Goal: Information Seeking & Learning: Find specific fact

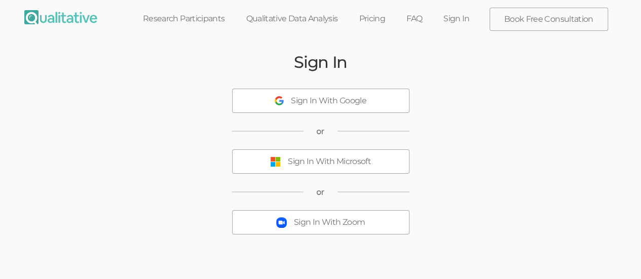
click at [370, 154] on button "Sign In With Microsoft" at bounding box center [320, 162] width 177 height 24
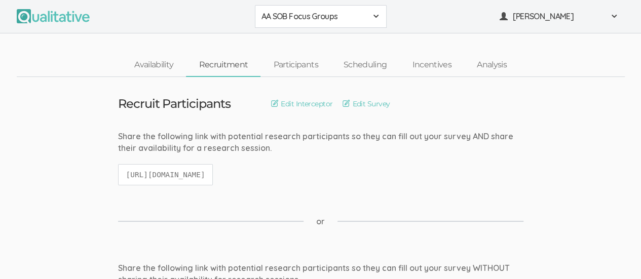
click at [375, 15] on span at bounding box center [376, 16] width 8 height 8
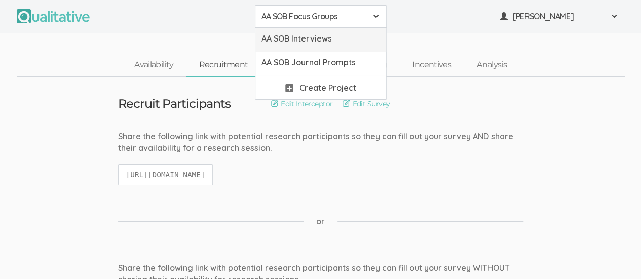
click at [336, 39] on span "AA SOB Interviews" at bounding box center [321, 39] width 119 height 12
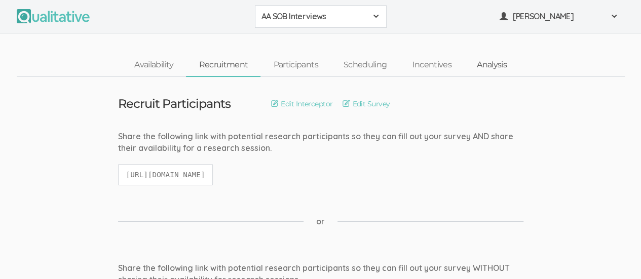
click at [488, 66] on link "Analysis" at bounding box center [492, 65] width 55 height 22
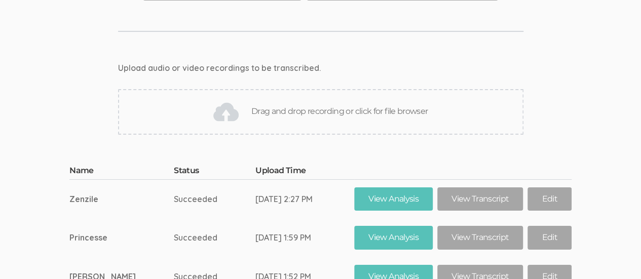
scroll to position [5605, 0]
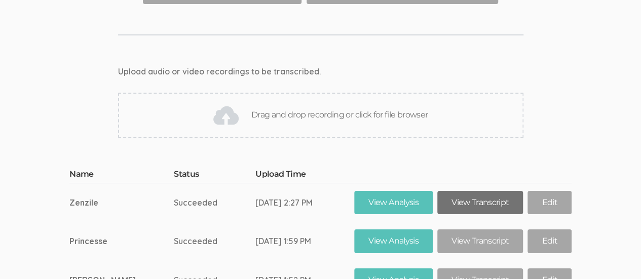
click at [473, 191] on link "View Transcript" at bounding box center [481, 203] width 86 height 24
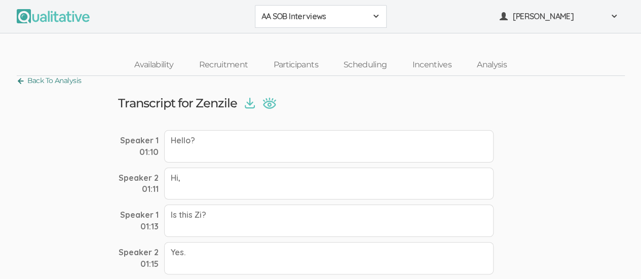
click at [21, 81] on link "Back To Analysis" at bounding box center [49, 81] width 65 height 14
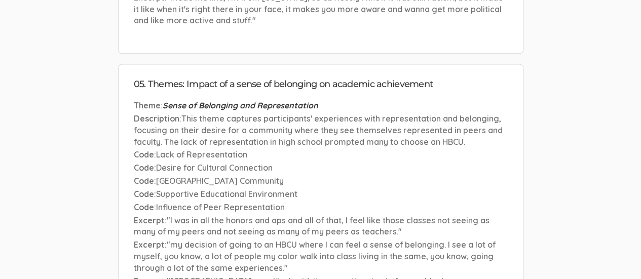
scroll to position [4516, 0]
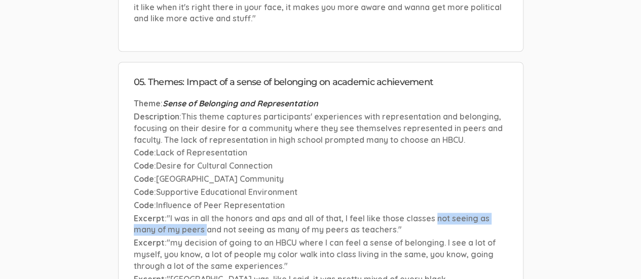
drag, startPoint x: 439, startPoint y: 136, endPoint x: 205, endPoint y: 145, distance: 234.4
click at [205, 213] on span ""I was in all the honors and aps and all of that, I feel like those classes not…" at bounding box center [312, 224] width 356 height 22
copy span "not seeing as many of my peers"
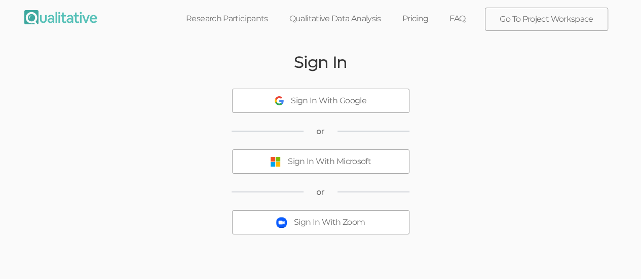
click at [377, 163] on button "Sign In With Microsoft" at bounding box center [320, 162] width 177 height 24
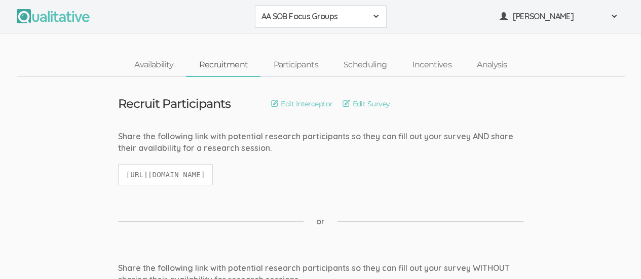
click at [374, 19] on span at bounding box center [376, 16] width 8 height 8
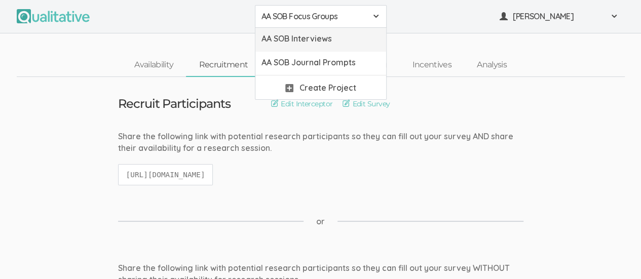
click at [347, 43] on span "AA SOB Interviews" at bounding box center [321, 39] width 119 height 12
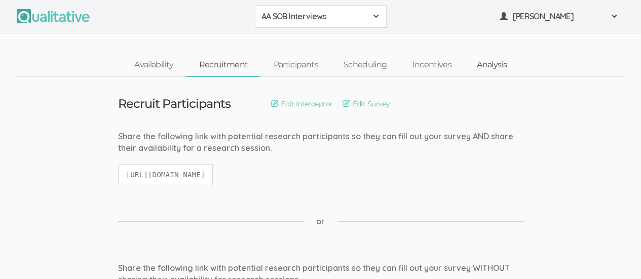
click at [498, 72] on link "Analysis" at bounding box center [492, 65] width 55 height 22
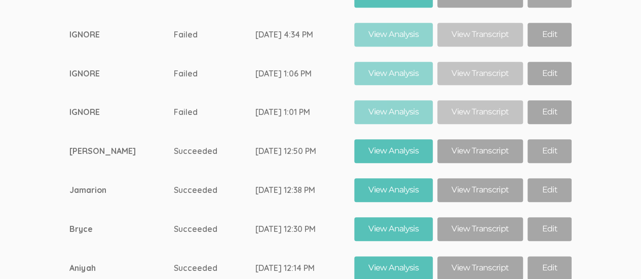
scroll to position [6270, 0]
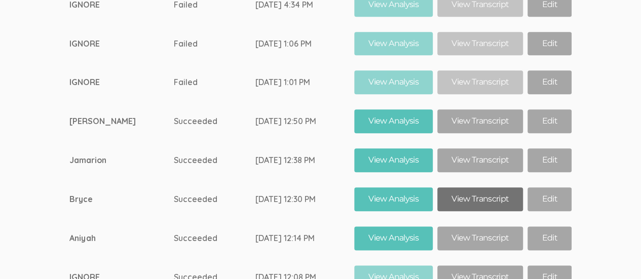
click at [485, 188] on link "View Transcript" at bounding box center [481, 200] width 86 height 24
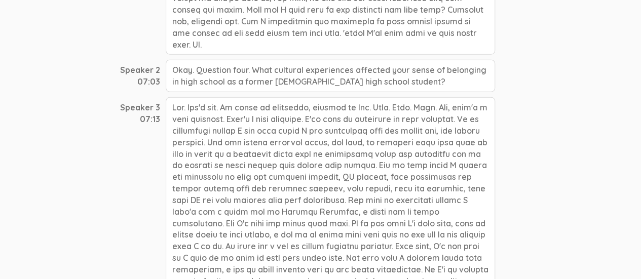
scroll to position [1325, 0]
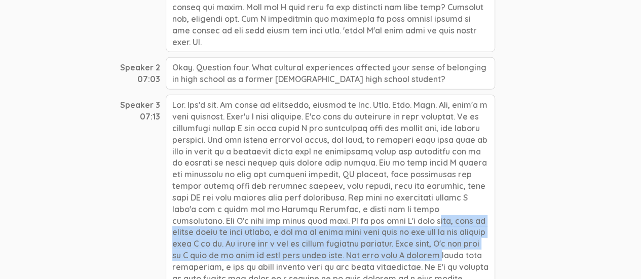
drag, startPoint x: 365, startPoint y: 154, endPoint x: 401, endPoint y: 191, distance: 51.7
copy div "So by the time I'm even like, like my senior years of high school, a lot of my …"
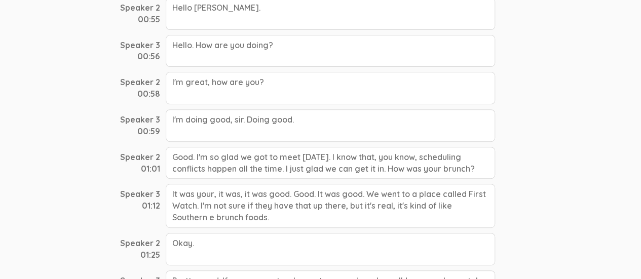
scroll to position [0, 0]
